Goal: Transaction & Acquisition: Obtain resource

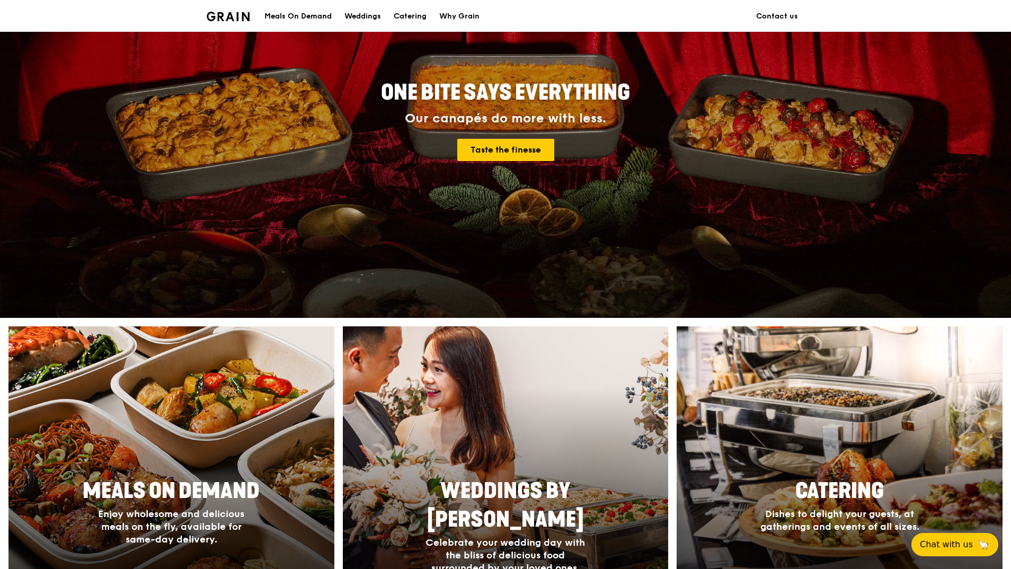
click at [297, 20] on div "Meals On Demand" at bounding box center [297, 17] width 67 height 32
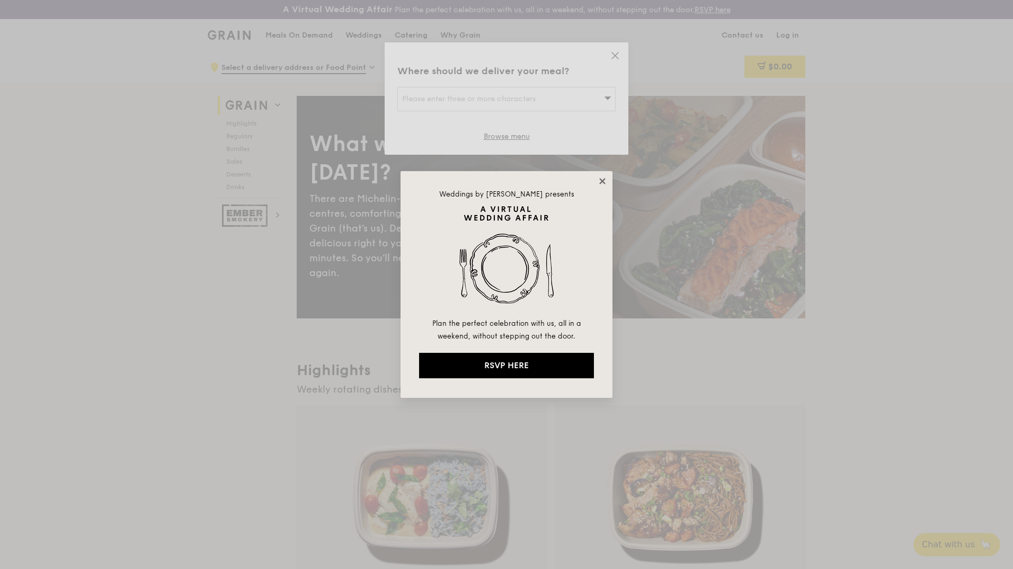
click at [605, 177] on icon at bounding box center [603, 181] width 10 height 10
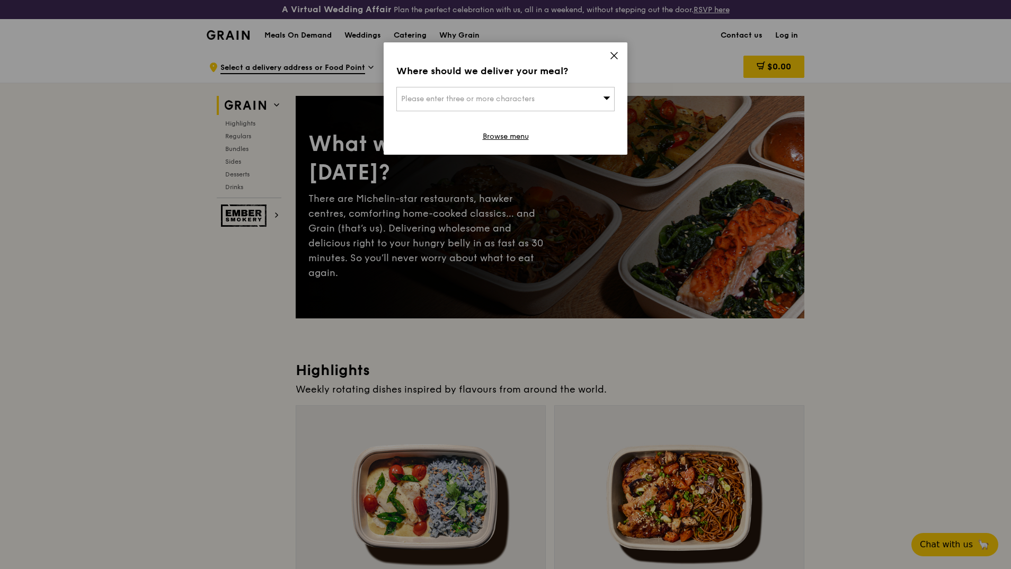
click at [606, 96] on icon at bounding box center [606, 98] width 7 height 8
click at [557, 98] on input "search" at bounding box center [505, 98] width 217 height 23
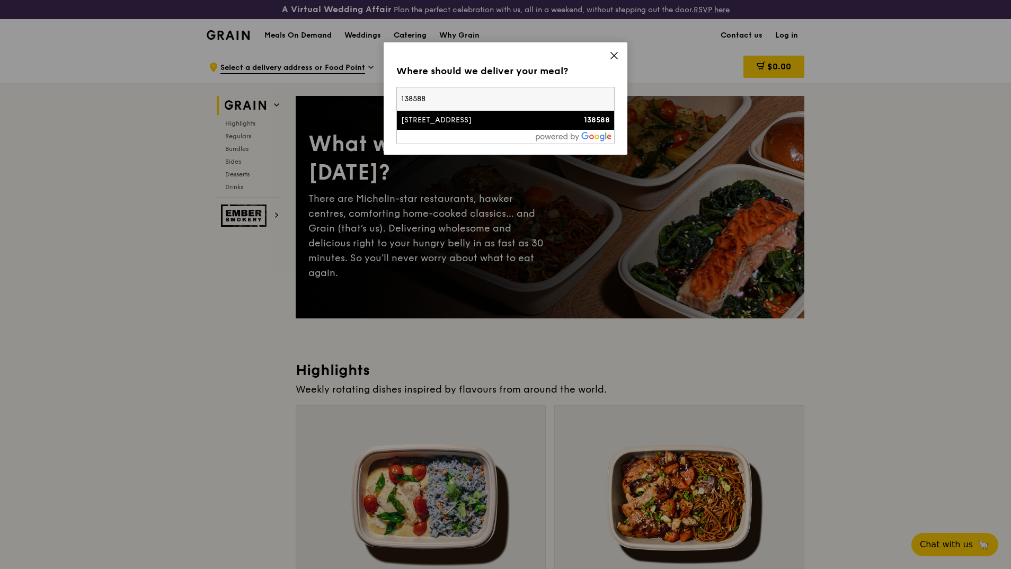
type input "138588"
click at [536, 121] on div "9 North Buona Vista Drive" at bounding box center [479, 120] width 157 height 11
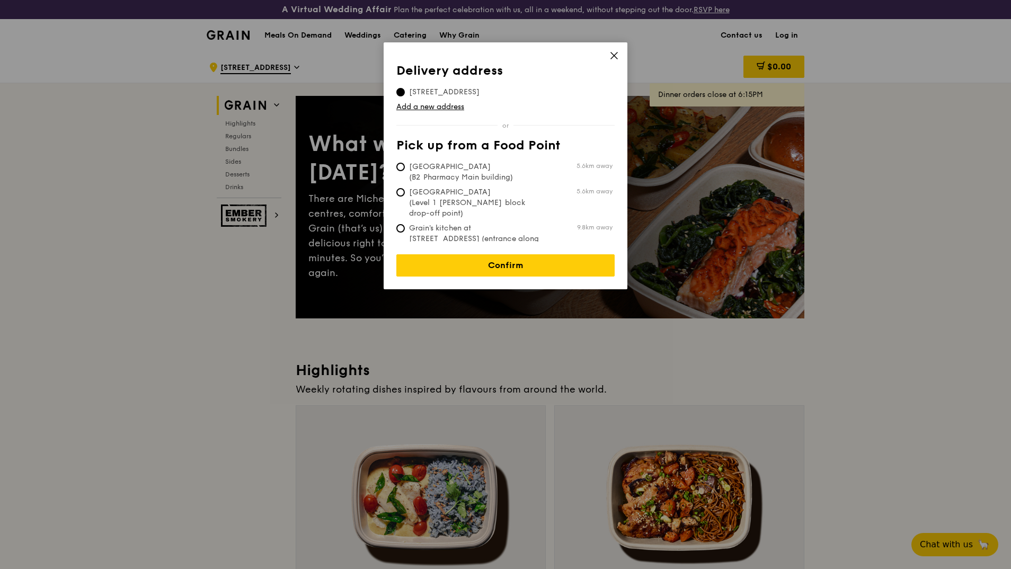
click at [614, 54] on icon at bounding box center [614, 56] width 10 height 10
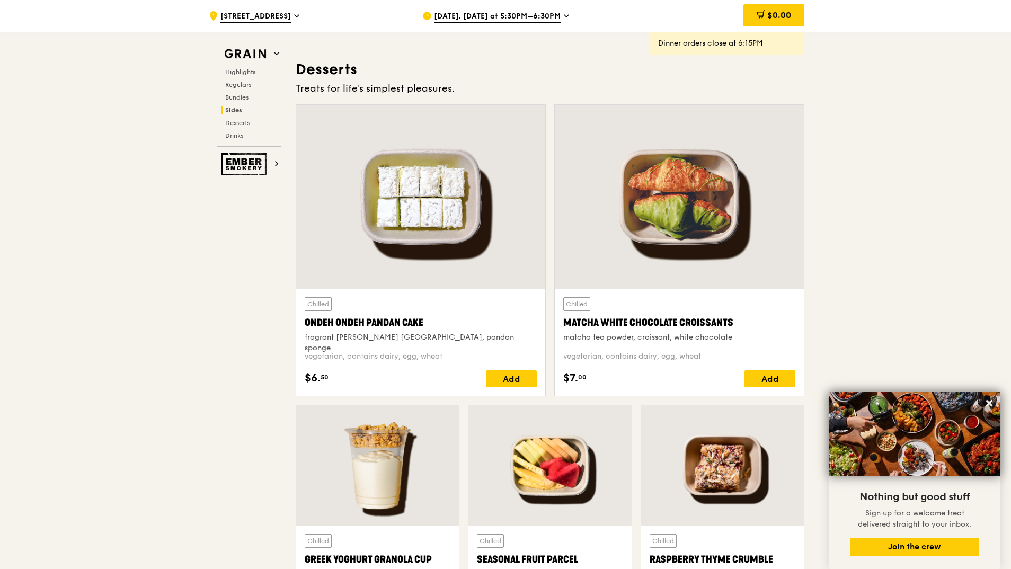
scroll to position [3074, 0]
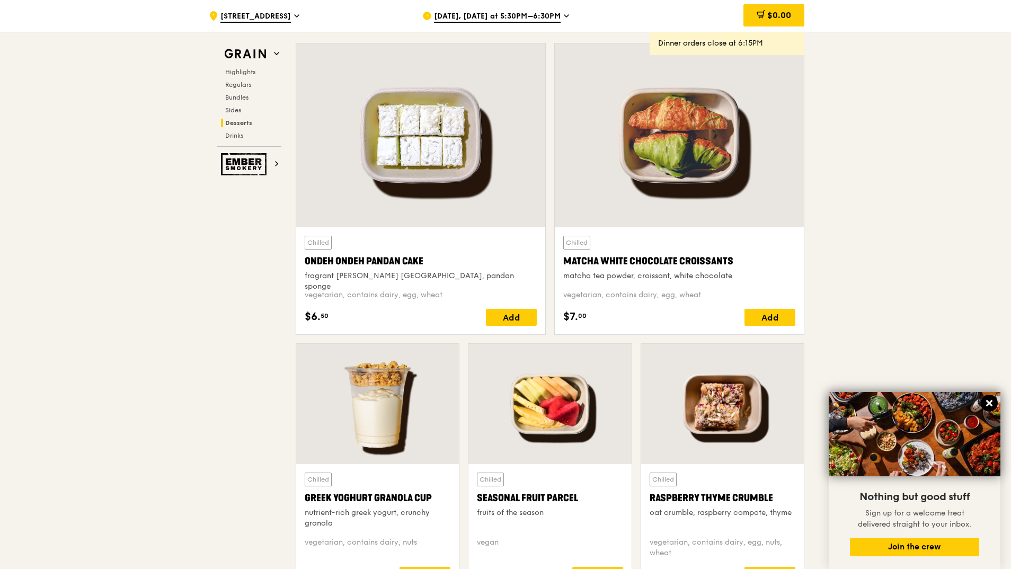
click at [987, 404] on icon at bounding box center [990, 404] width 10 height 10
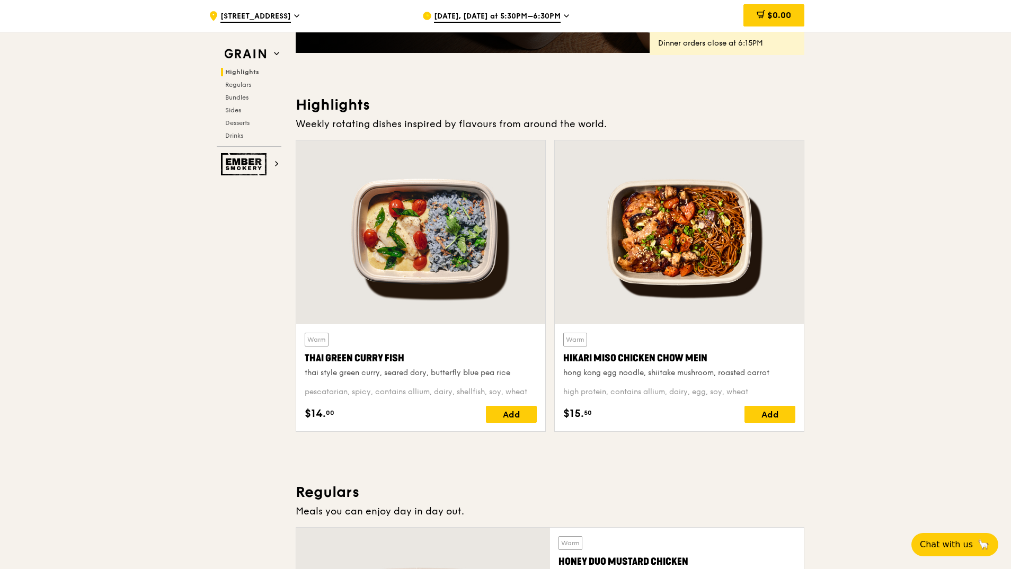
scroll to position [0, 0]
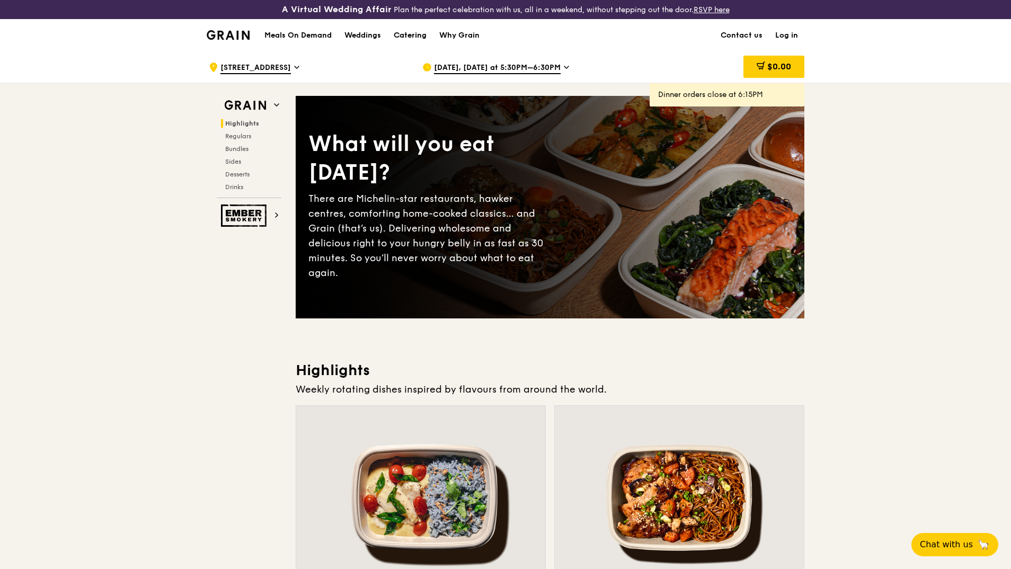
click at [412, 35] on div "Catering" at bounding box center [410, 36] width 33 height 32
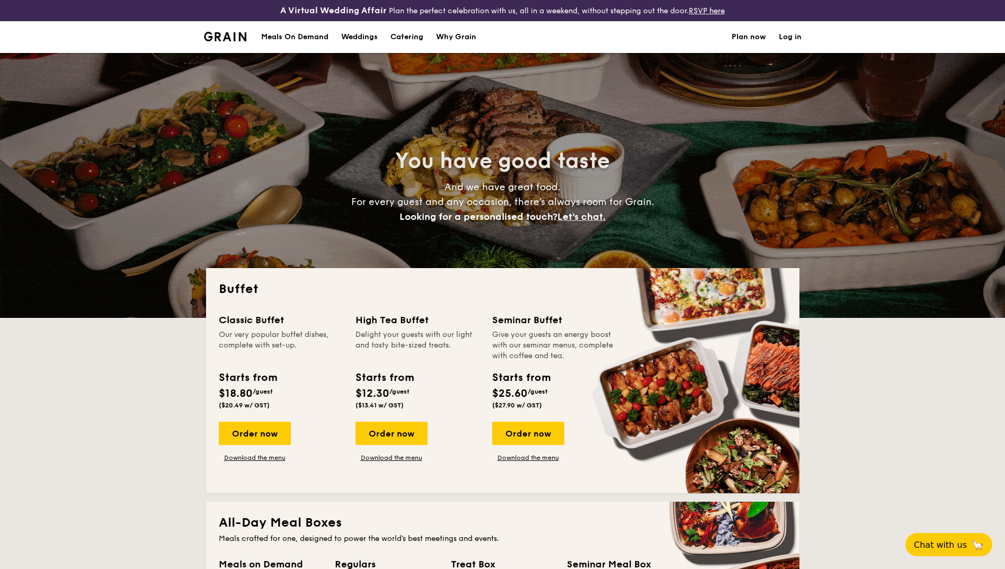
select select
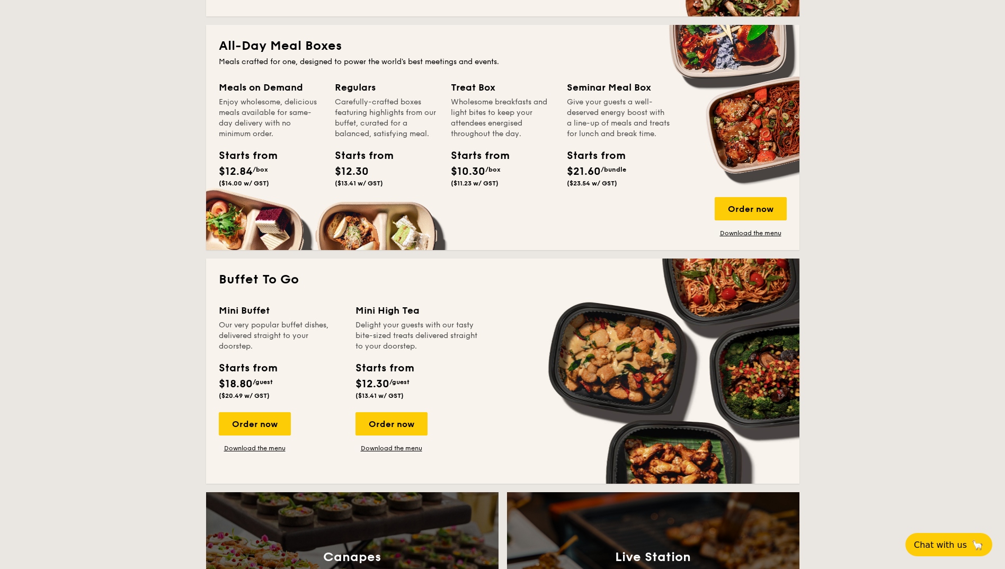
scroll to position [424, 0]
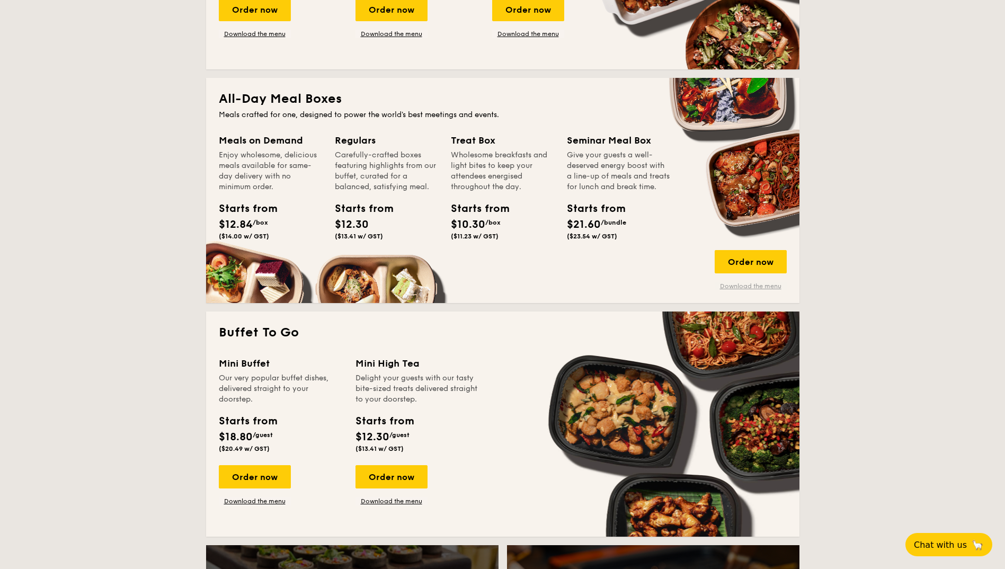
click at [750, 285] on link "Download the menu" at bounding box center [751, 286] width 72 height 8
